Goal: Navigation & Orientation: Find specific page/section

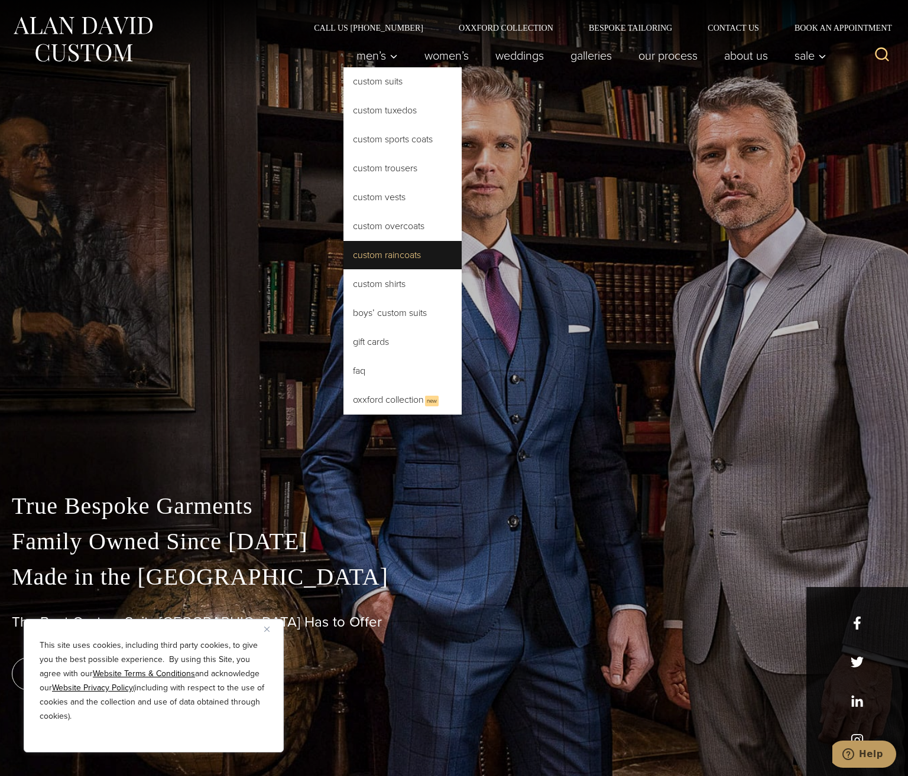
click at [395, 256] on link "Custom Raincoats" at bounding box center [402, 255] width 118 height 28
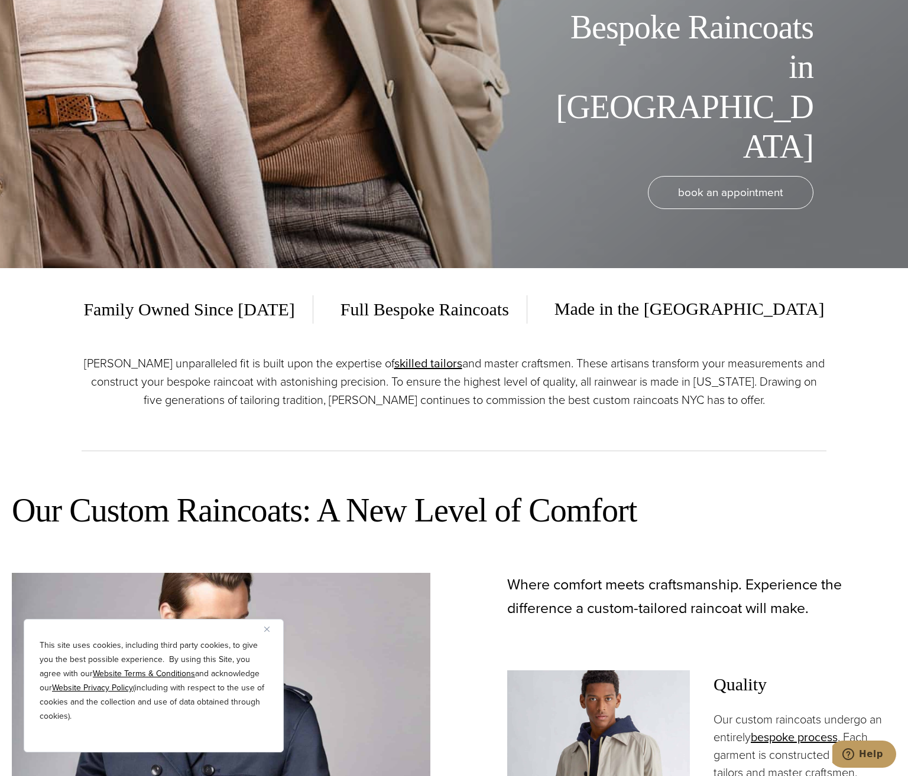
scroll to position [532, 0]
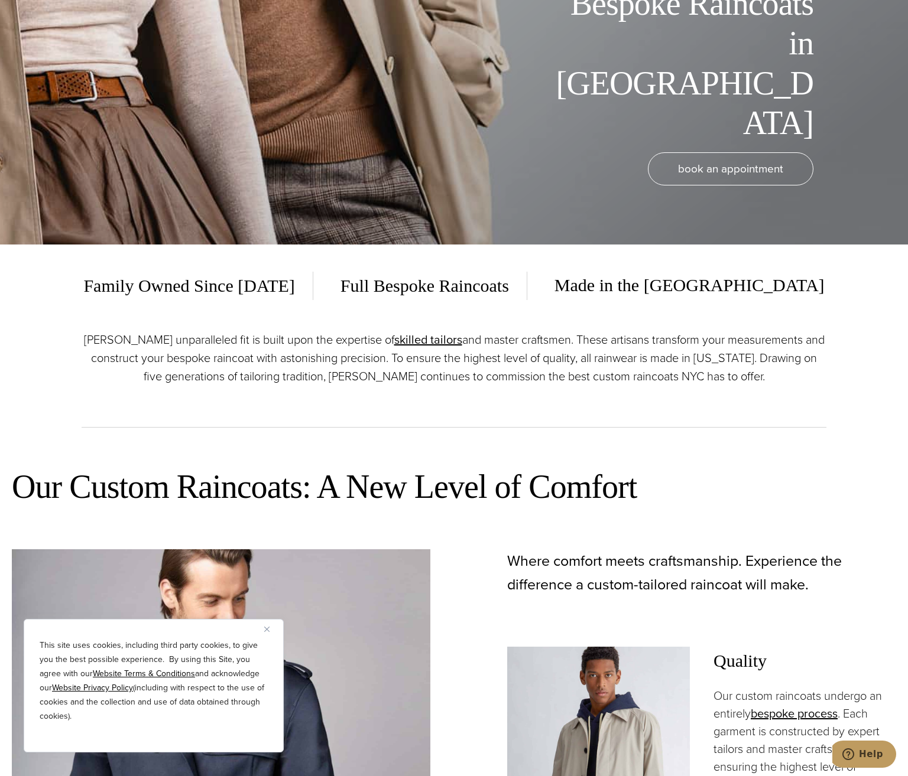
click at [265, 631] on img "Close" at bounding box center [266, 629] width 5 height 5
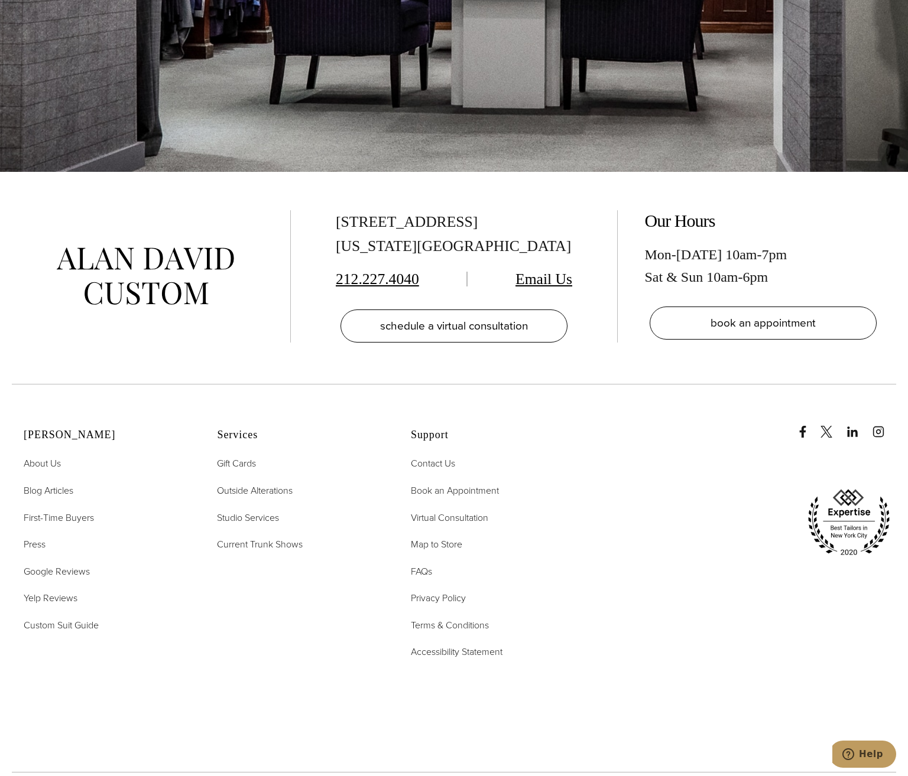
scroll to position [6492, 0]
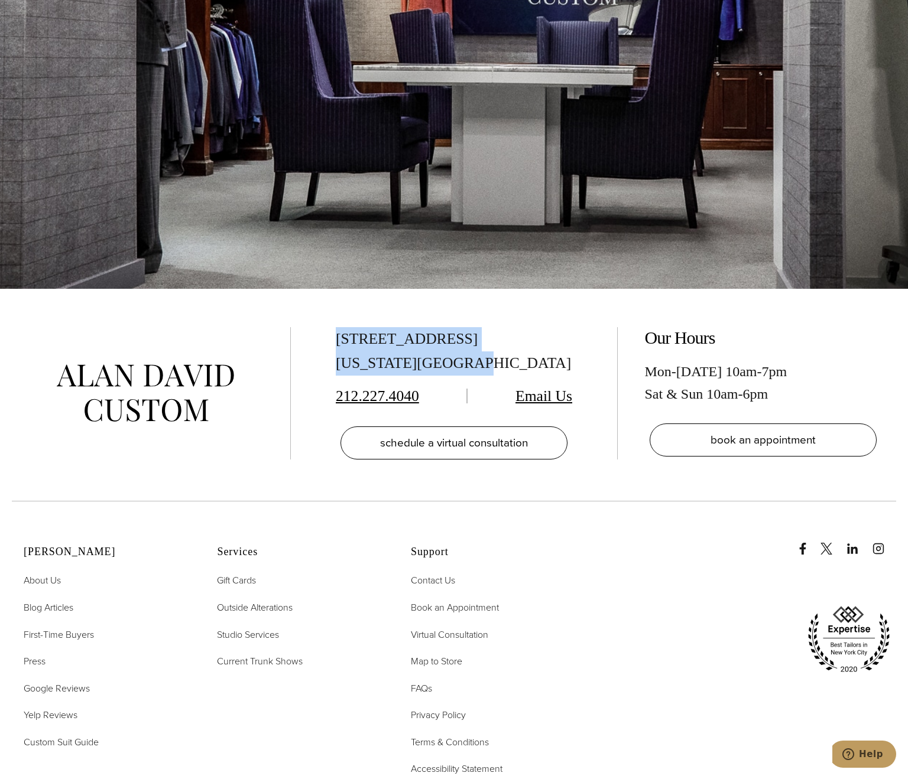
drag, startPoint x: 334, startPoint y: 304, endPoint x: 470, endPoint y: 324, distance: 136.8
click at [470, 327] on div "515 Madison Ave, Suite 301 New York, NY 10022 212.227.4040 Email Us schedule a …" at bounding box center [453, 393] width 279 height 132
copy div "515 Madison Ave, Suite 301 New York, NY 10022"
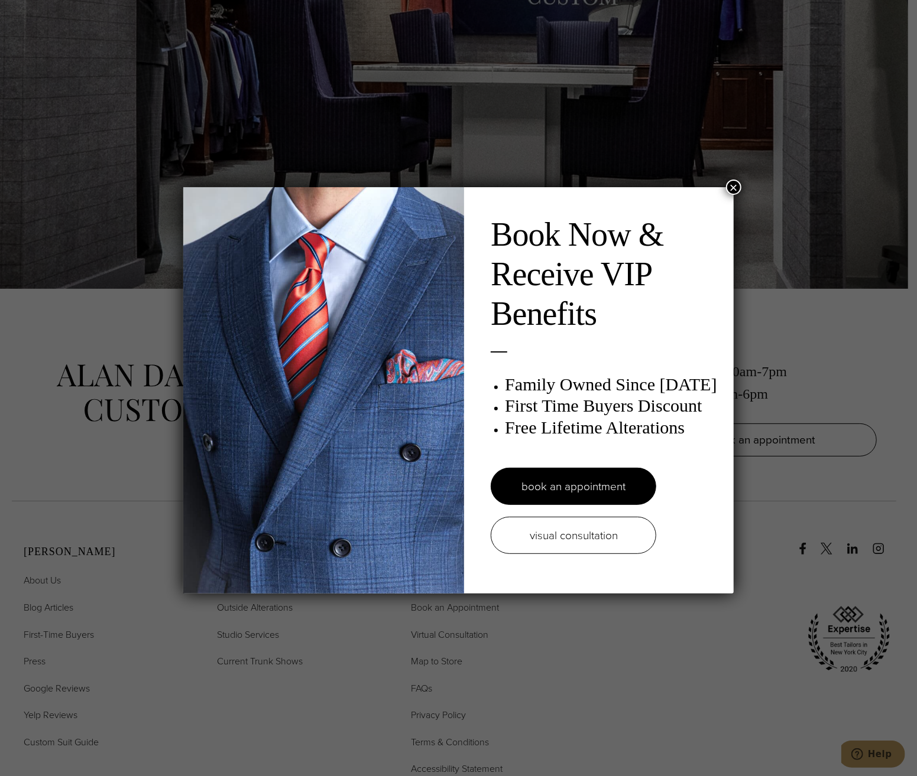
click at [733, 185] on button "×" at bounding box center [733, 187] width 15 height 15
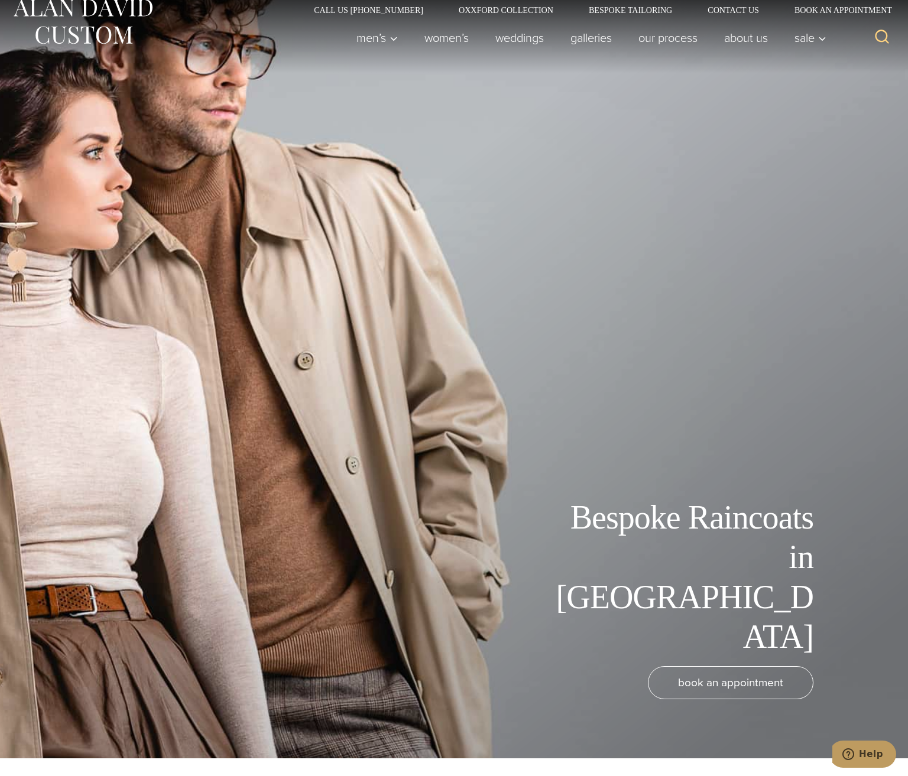
scroll to position [0, 0]
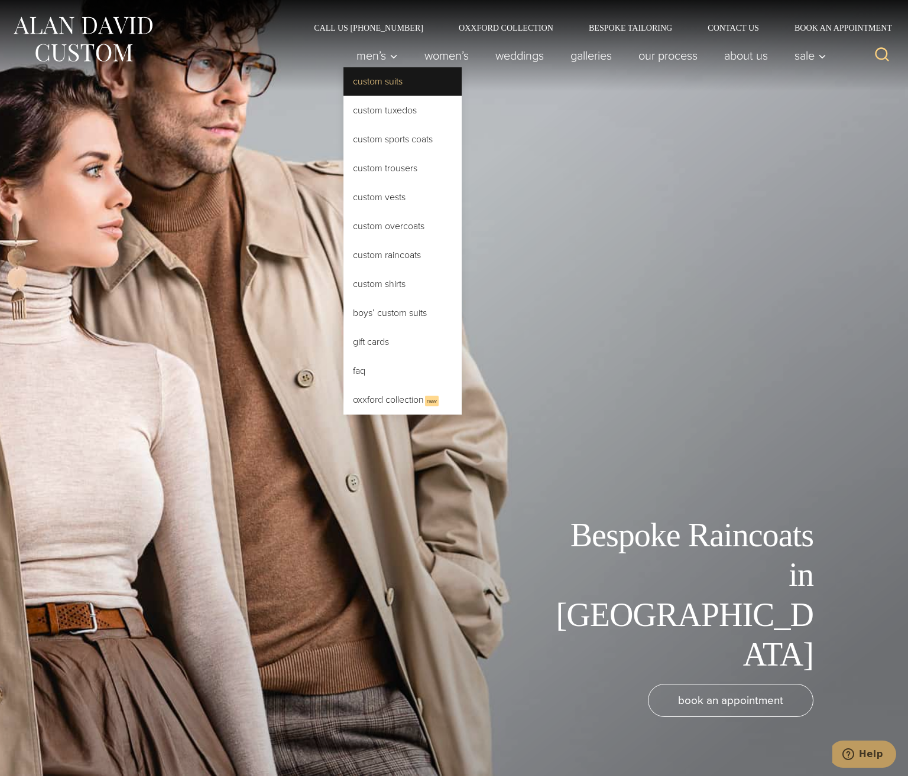
click at [372, 74] on link "Custom Suits" at bounding box center [402, 81] width 118 height 28
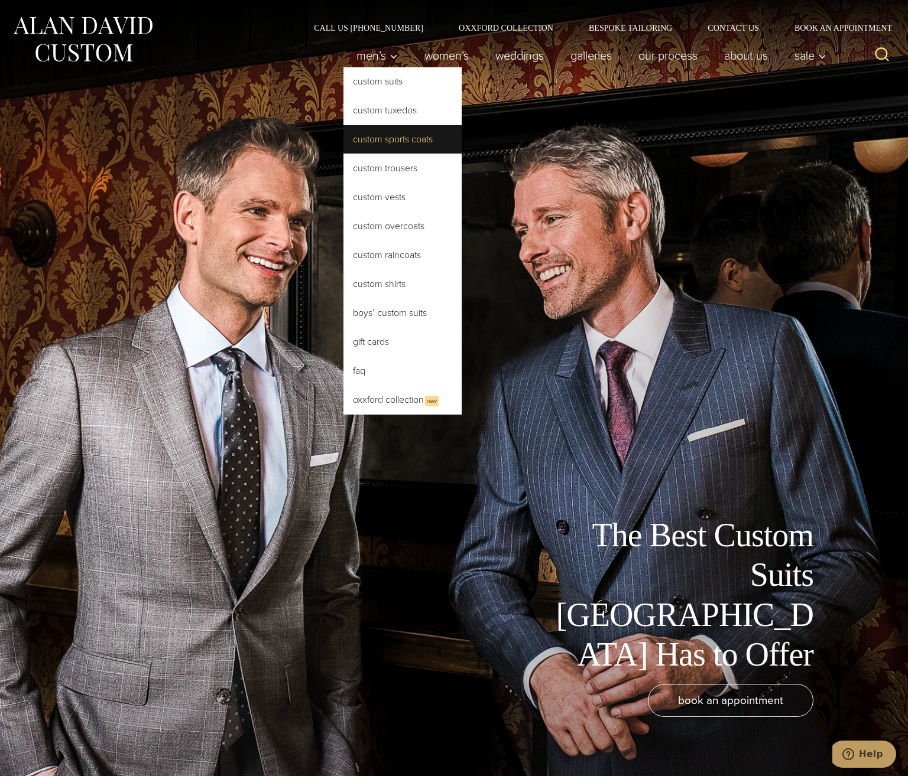
click at [384, 138] on link "Custom Sports Coats" at bounding box center [402, 139] width 118 height 28
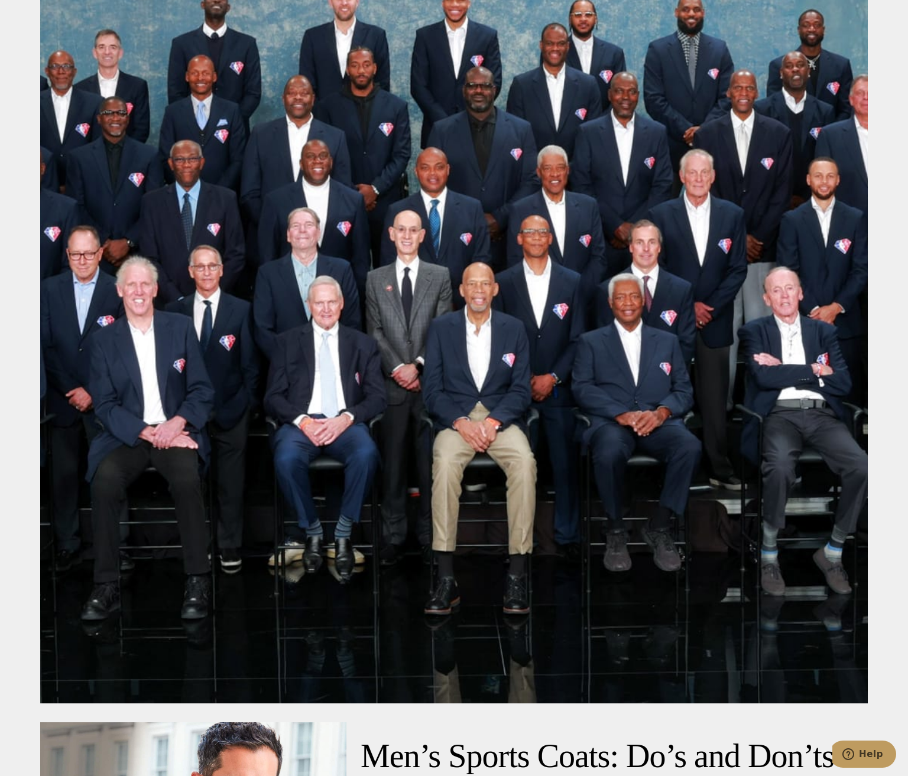
scroll to position [5122, 0]
